Goal: Task Accomplishment & Management: Use online tool/utility

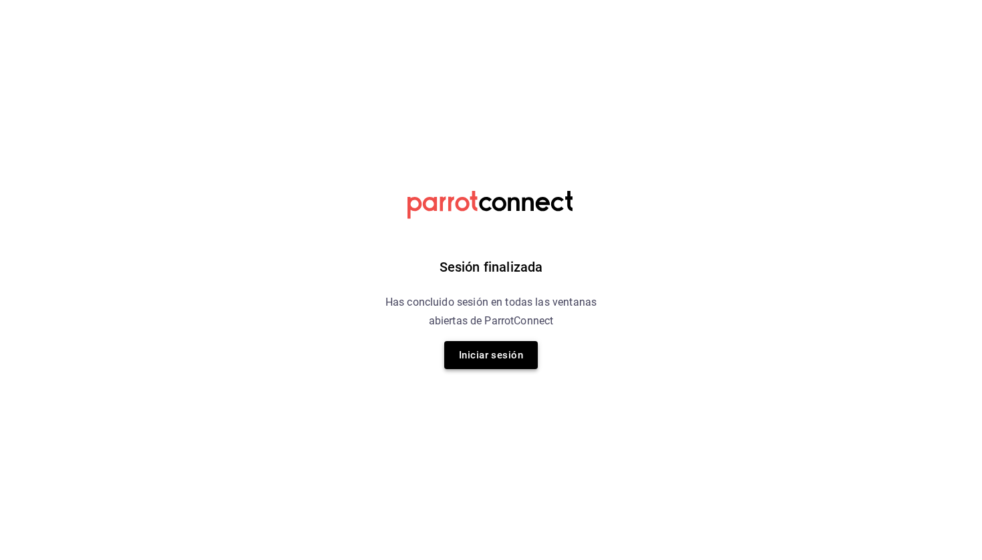
click at [480, 367] on button "Iniciar sesión" at bounding box center [491, 355] width 94 height 28
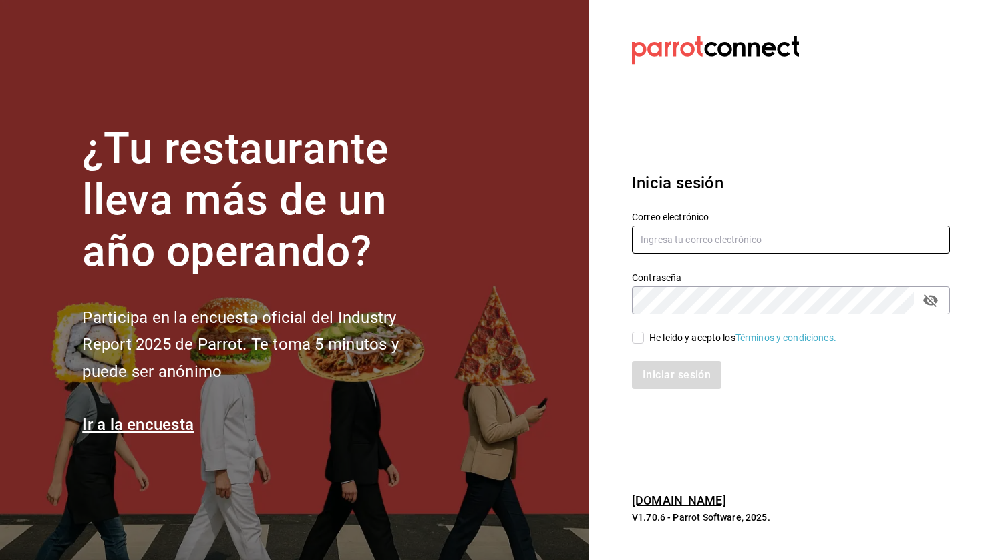
type input "[EMAIL_ADDRESS][DOMAIN_NAME]"
click at [633, 342] on input "He leído y acepto los Términos y condiciones." at bounding box center [638, 338] width 12 height 12
checkbox input "true"
click at [653, 384] on button "Iniciar sesión" at bounding box center [677, 375] width 91 height 28
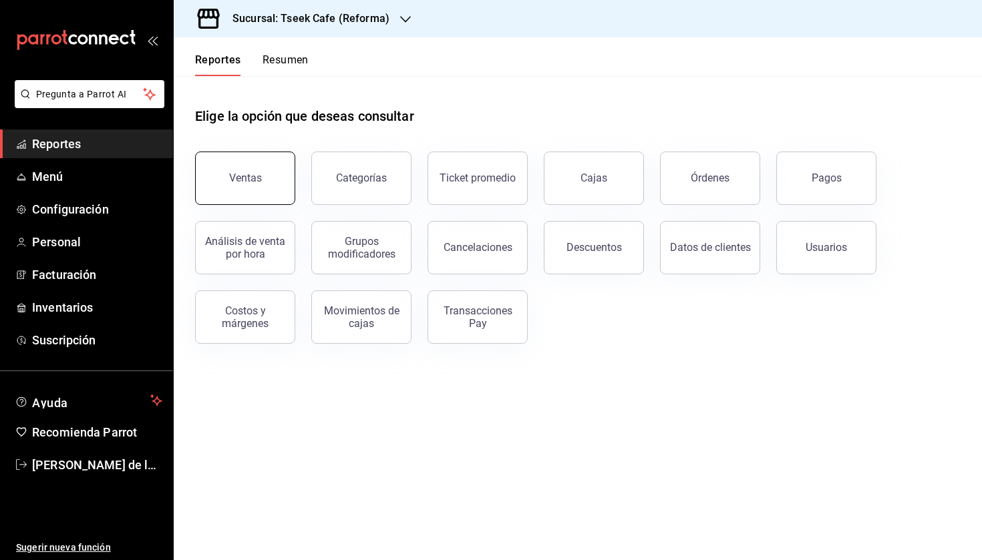
click at [265, 182] on button "Ventas" at bounding box center [245, 178] width 100 height 53
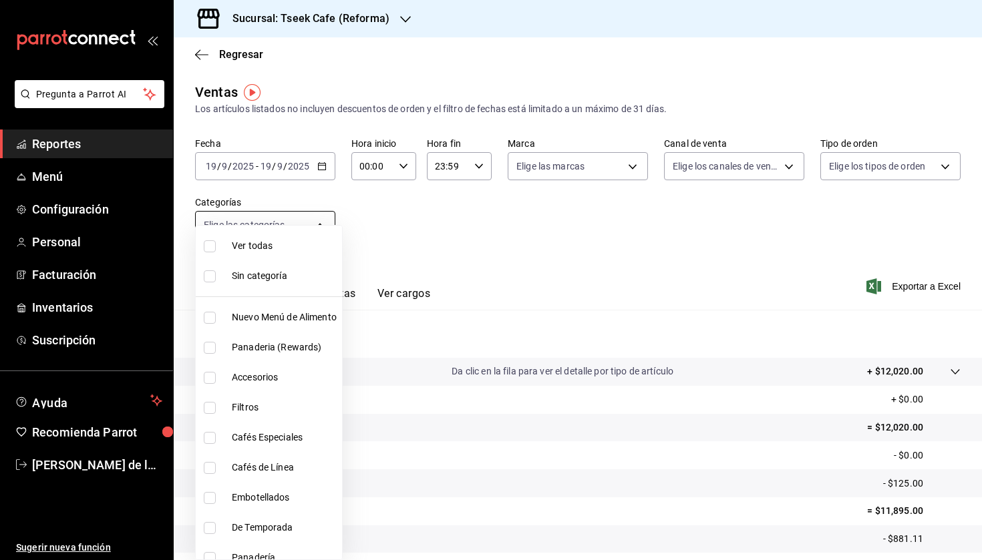
click at [279, 224] on body "Pregunta a Parrot AI Reportes Menú Configuración Personal Facturación Inventari…" at bounding box center [491, 280] width 982 height 560
click at [276, 377] on span "Accesorios" at bounding box center [284, 378] width 105 height 14
type input "d87802f8-7354-4b21-91ec-b27f5177ced4"
checkbox input "true"
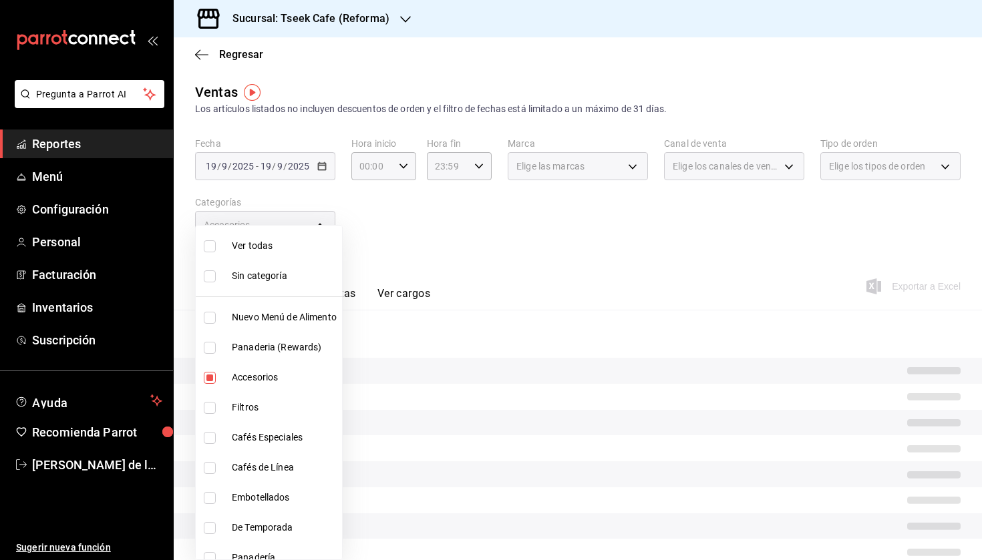
click at [446, 258] on div at bounding box center [491, 280] width 982 height 560
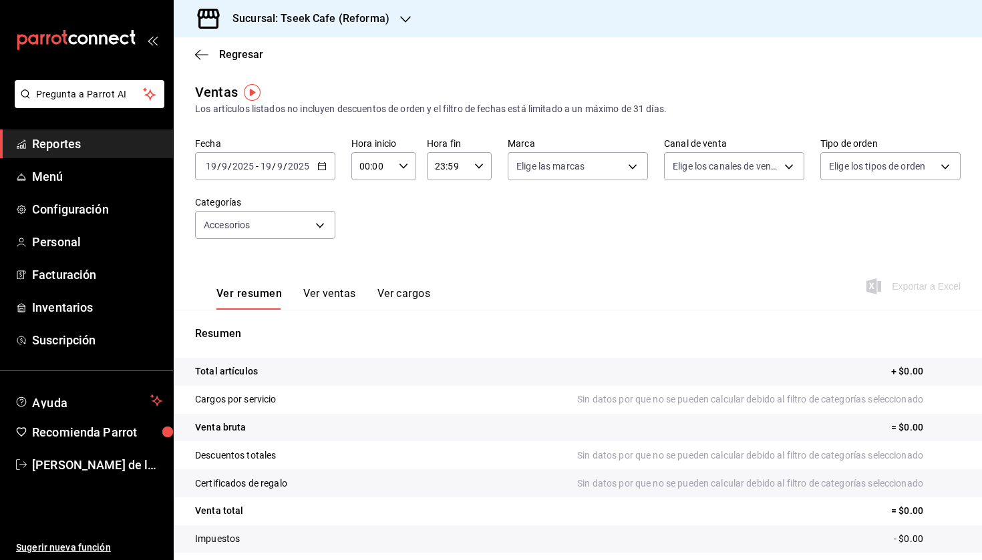
click at [302, 168] on input "2025" at bounding box center [298, 166] width 23 height 11
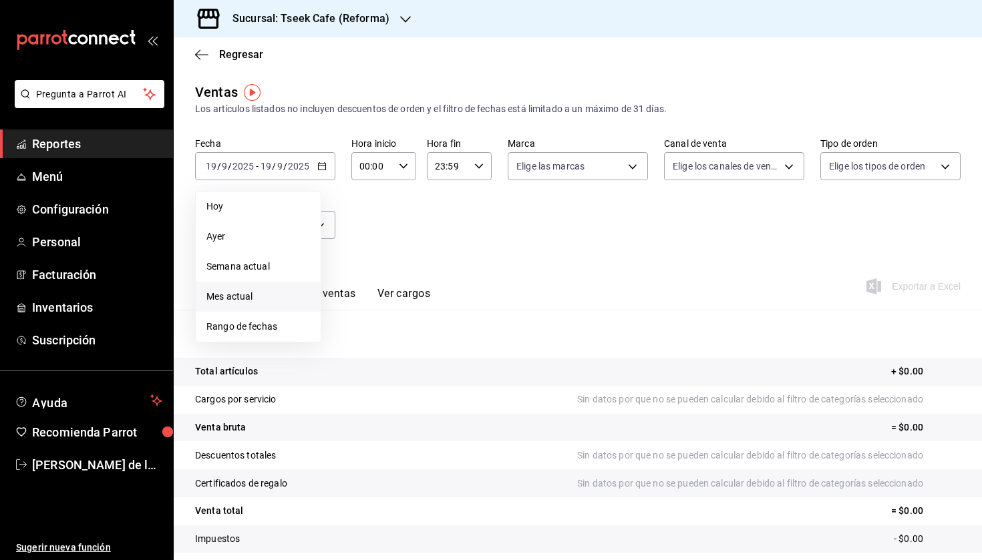
click at [297, 296] on span "Mes actual" at bounding box center [258, 297] width 104 height 14
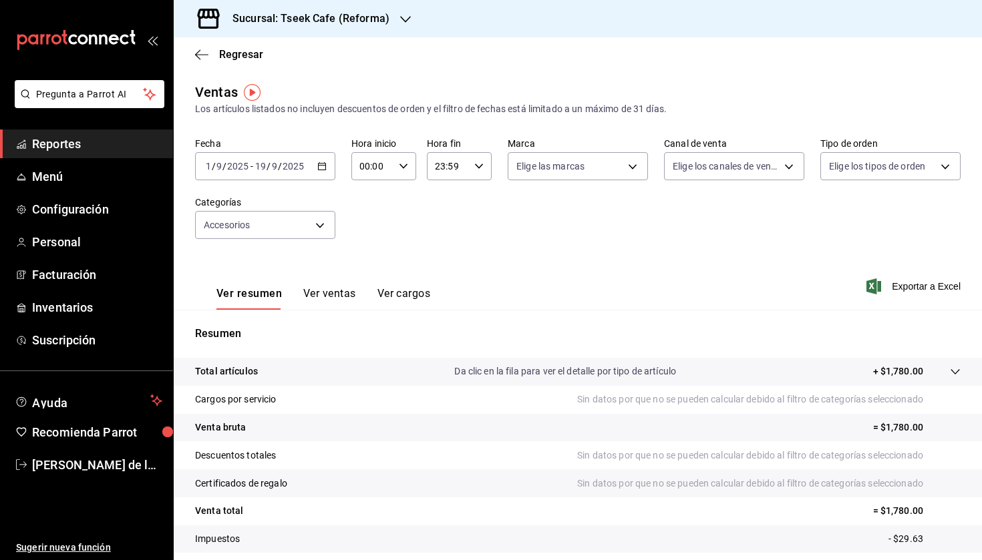
click at [329, 7] on div "Sucursal: Tseek Cafe (Reforma)" at bounding box center [300, 18] width 232 height 37
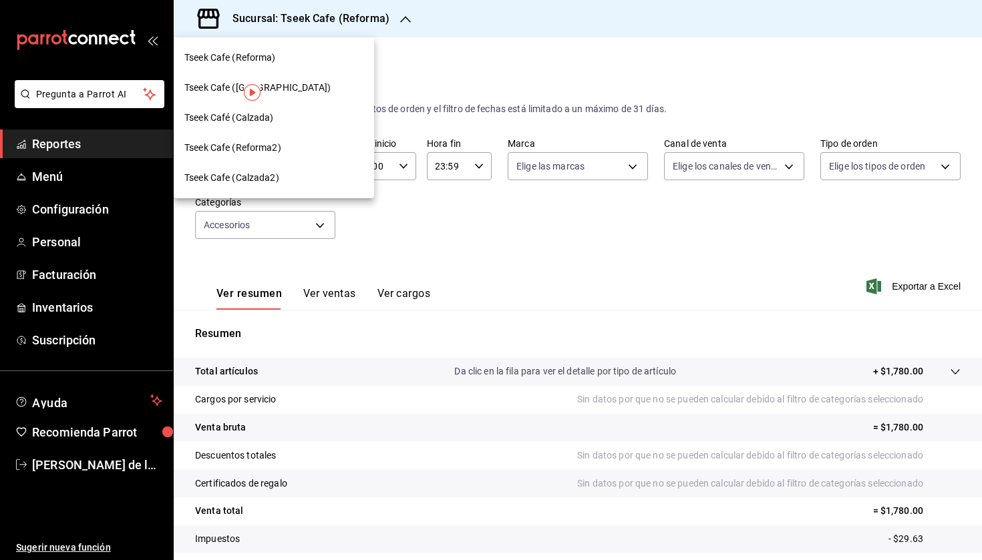
click at [281, 96] on div "Tseek Cafe (Zaragoza)" at bounding box center [274, 88] width 200 height 30
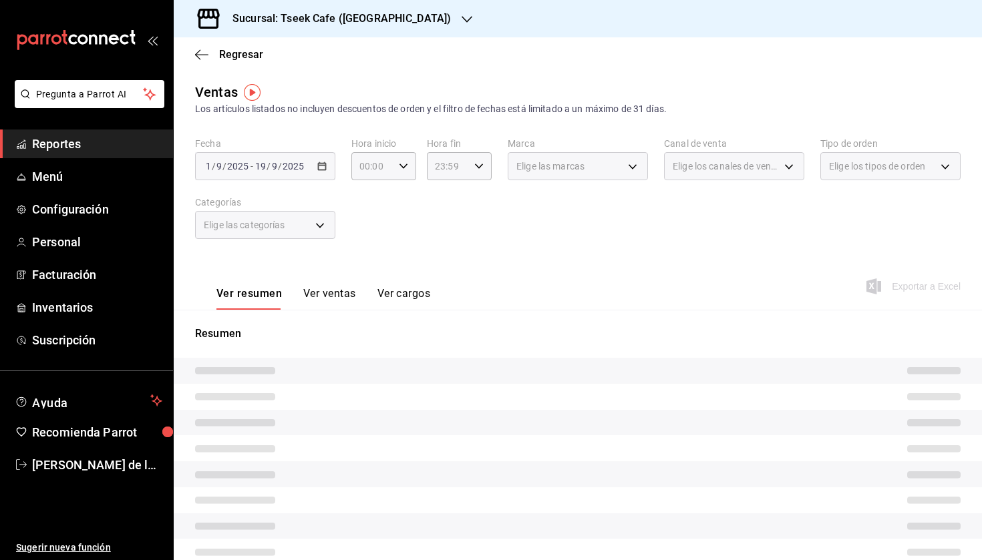
click at [285, 225] on span "Elige las categorías" at bounding box center [244, 224] width 81 height 13
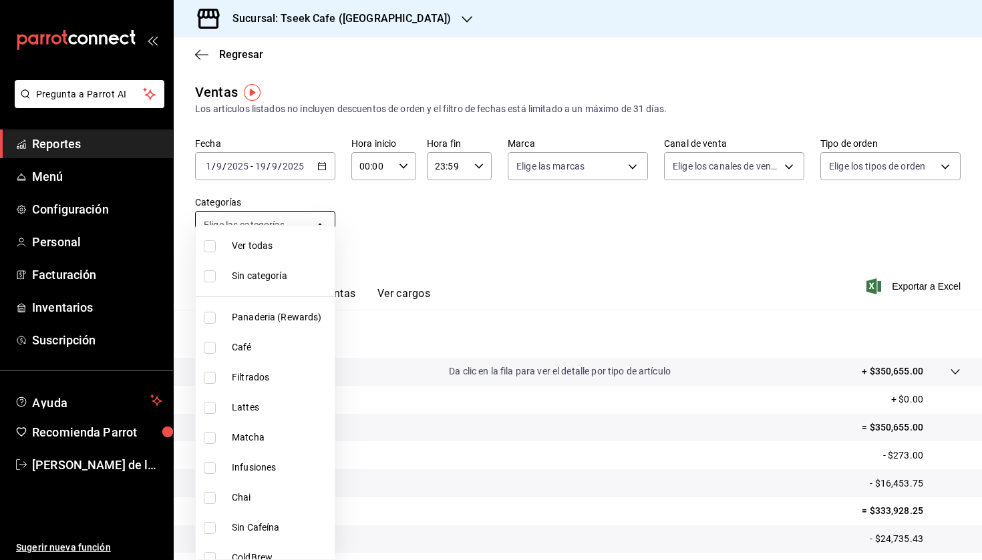
click at [311, 234] on body "Pregunta a Parrot AI Reportes Menú Configuración Personal Facturación Inventari…" at bounding box center [491, 280] width 982 height 560
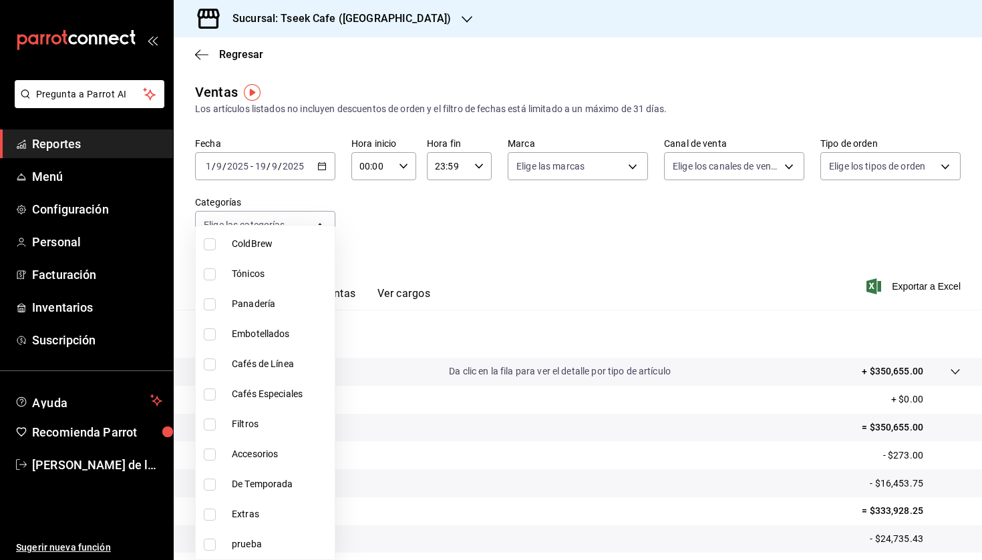
scroll to position [314, 0]
click at [272, 453] on span "Accesorios" at bounding box center [281, 454] width 98 height 14
type input "f72d1f5e-1178-4d91-a1b6-86c37f4a5915"
checkbox input "true"
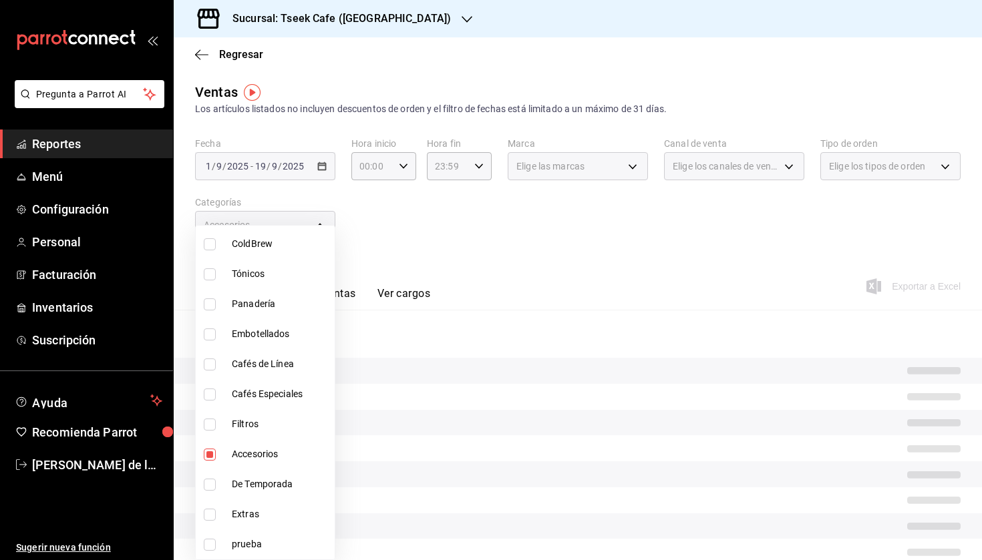
click at [459, 231] on div at bounding box center [491, 280] width 982 height 560
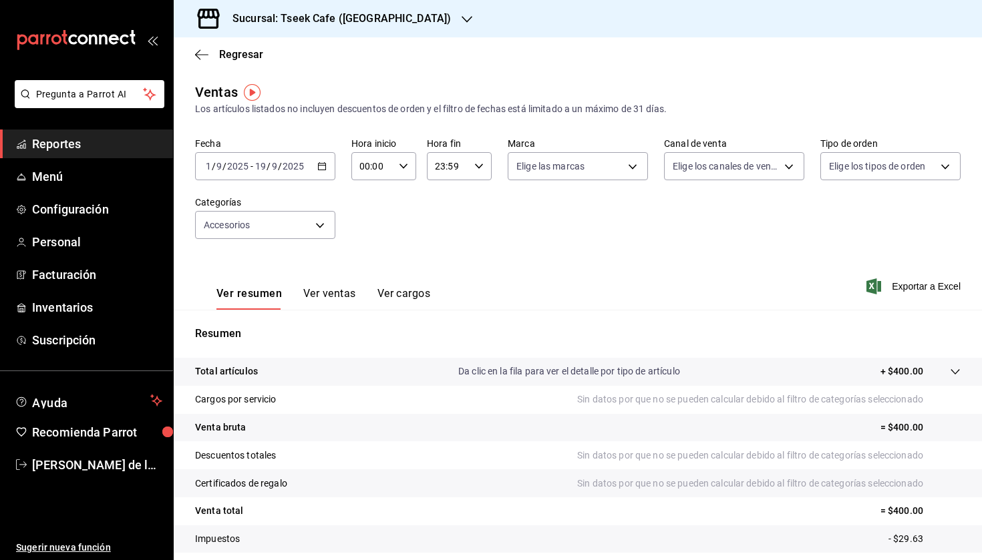
click at [310, 23] on h3 "Sucursal: Tseek Cafe (Zaragoza)" at bounding box center [336, 19] width 229 height 16
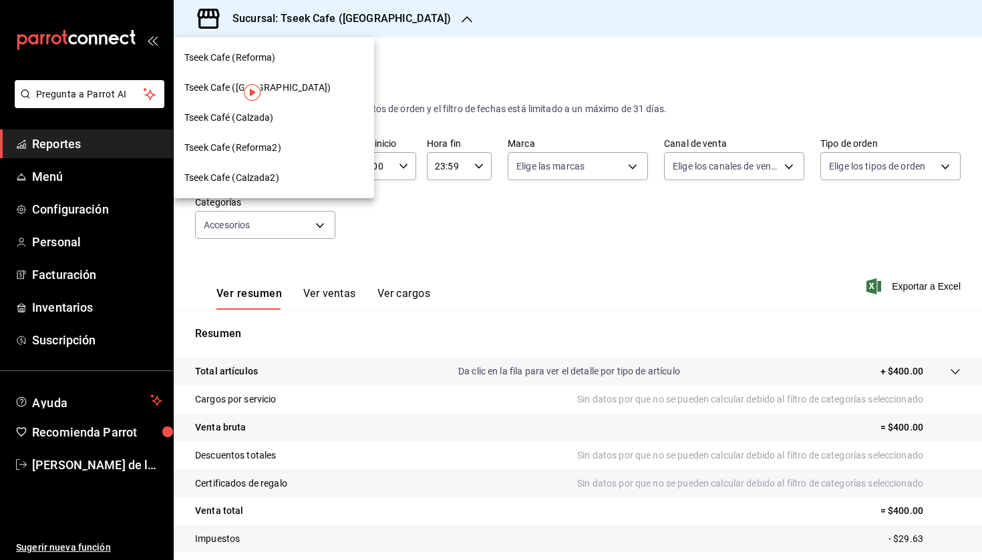
click at [286, 111] on div "Tseek Café (Calzada)" at bounding box center [273, 118] width 179 height 14
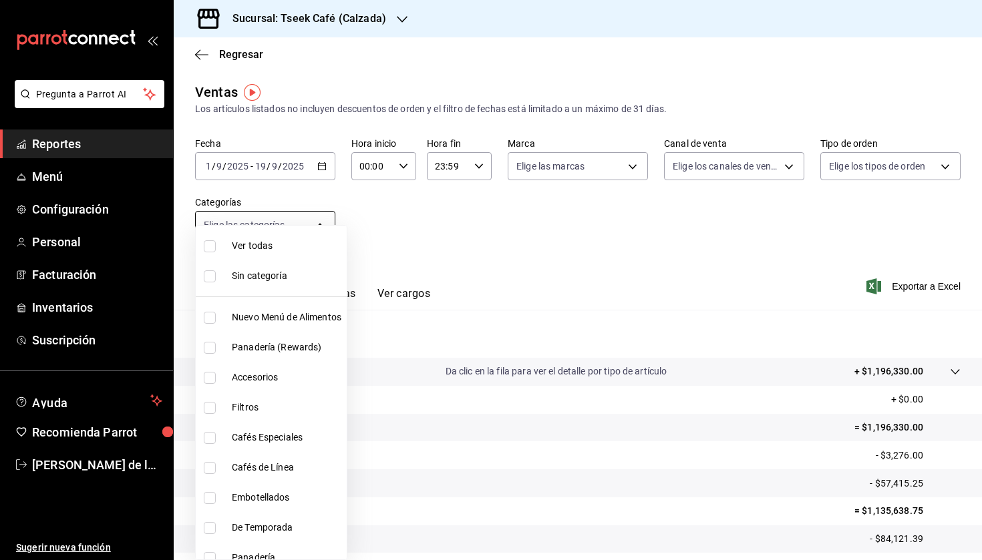
click at [299, 230] on body "Pregunta a Parrot AI Reportes Menú Configuración Personal Facturación Inventari…" at bounding box center [491, 280] width 982 height 560
click at [249, 387] on li "Accesorios" at bounding box center [271, 378] width 151 height 30
type input "8e562b8b-16b1-4a0e-941c-4e63c6d36734"
checkbox input "true"
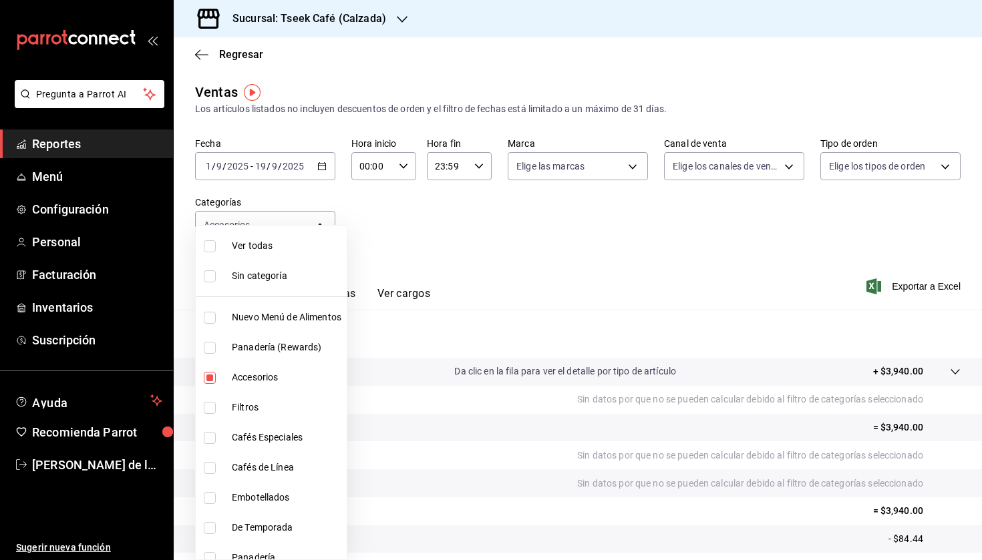
click at [525, 274] on div at bounding box center [491, 280] width 982 height 560
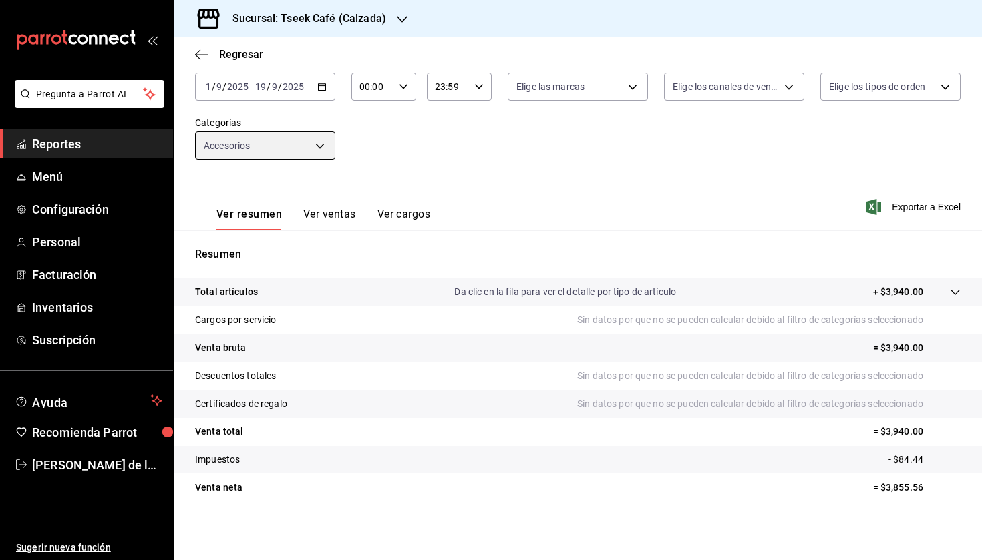
scroll to position [79, 0]
click at [294, 89] on input "2025" at bounding box center [293, 86] width 23 height 11
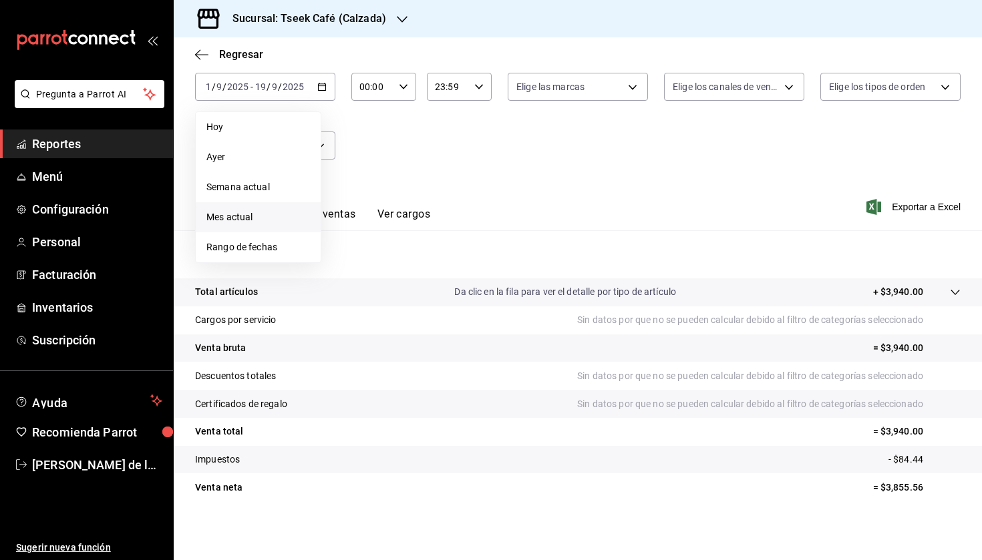
click at [272, 222] on span "Mes actual" at bounding box center [258, 217] width 104 height 14
click at [313, 221] on button "Ver ventas" at bounding box center [329, 219] width 53 height 23
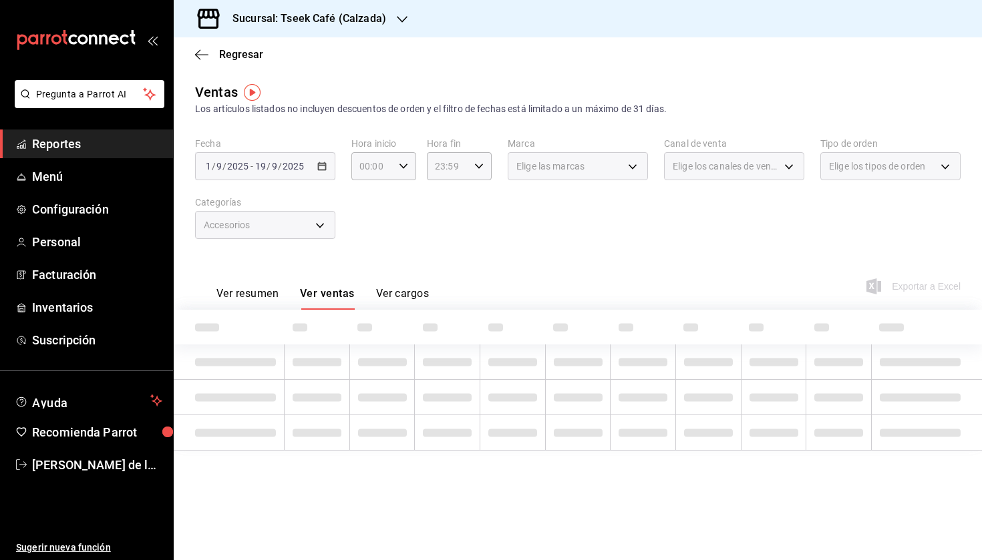
click at [313, 221] on div "Accesorios" at bounding box center [265, 225] width 140 height 28
